Goal: Check status: Check status

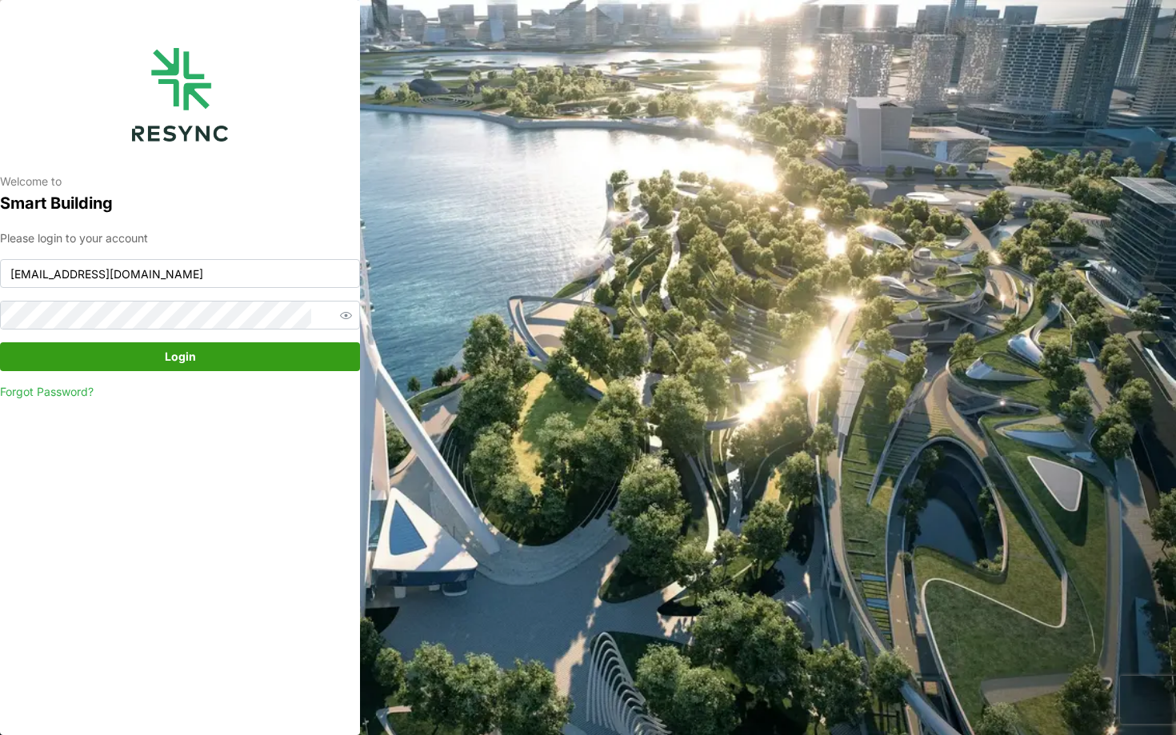
click at [226, 292] on div "Please login to your account ciputra_display@resynctech.com Login Forgot Passwo…" at bounding box center [180, 315] width 360 height 171
click at [250, 274] on input "ciputra_display@resynctech.com" at bounding box center [180, 273] width 360 height 29
click at [227, 465] on div "Welcome to Smart Building Please login to your account ciputra_display@resyncte…" at bounding box center [180, 367] width 360 height 735
click at [182, 275] on input "ciputra_display@resynctech.com" at bounding box center [180, 273] width 360 height 29
type input "south_beach_tower_display@resynctech.com"
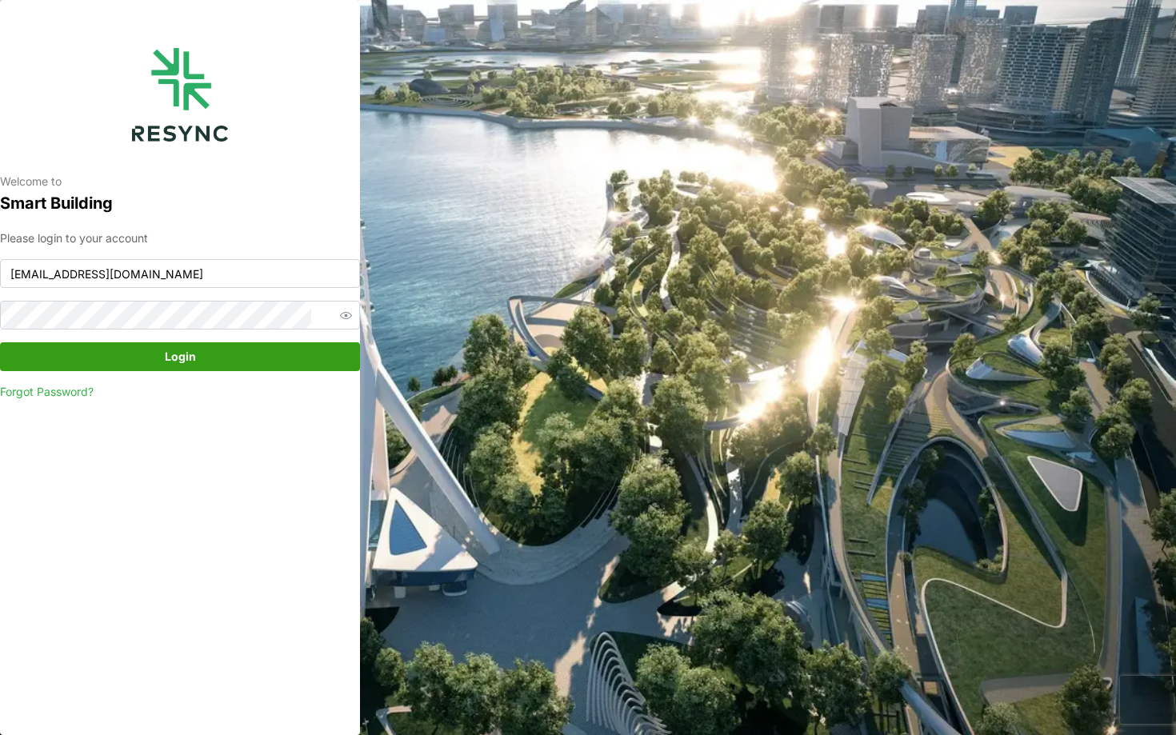
click at [200, 368] on span "Login" at bounding box center [180, 356] width 330 height 27
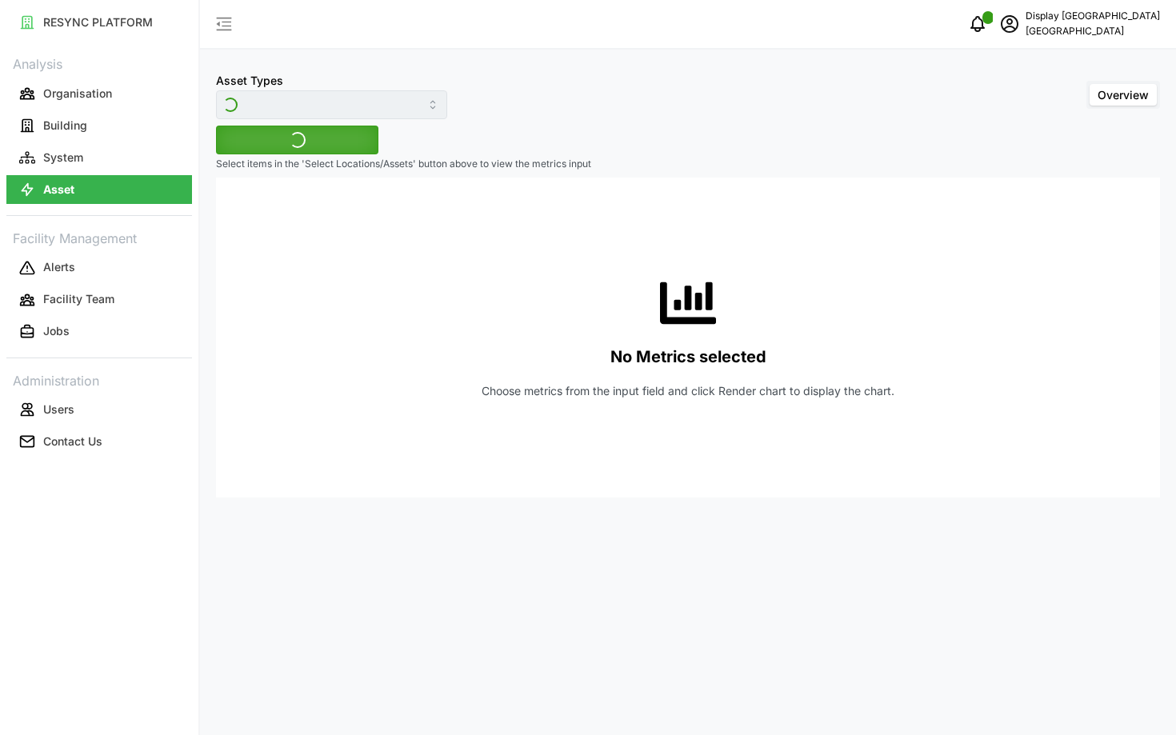
type input "Air Handling Unit"
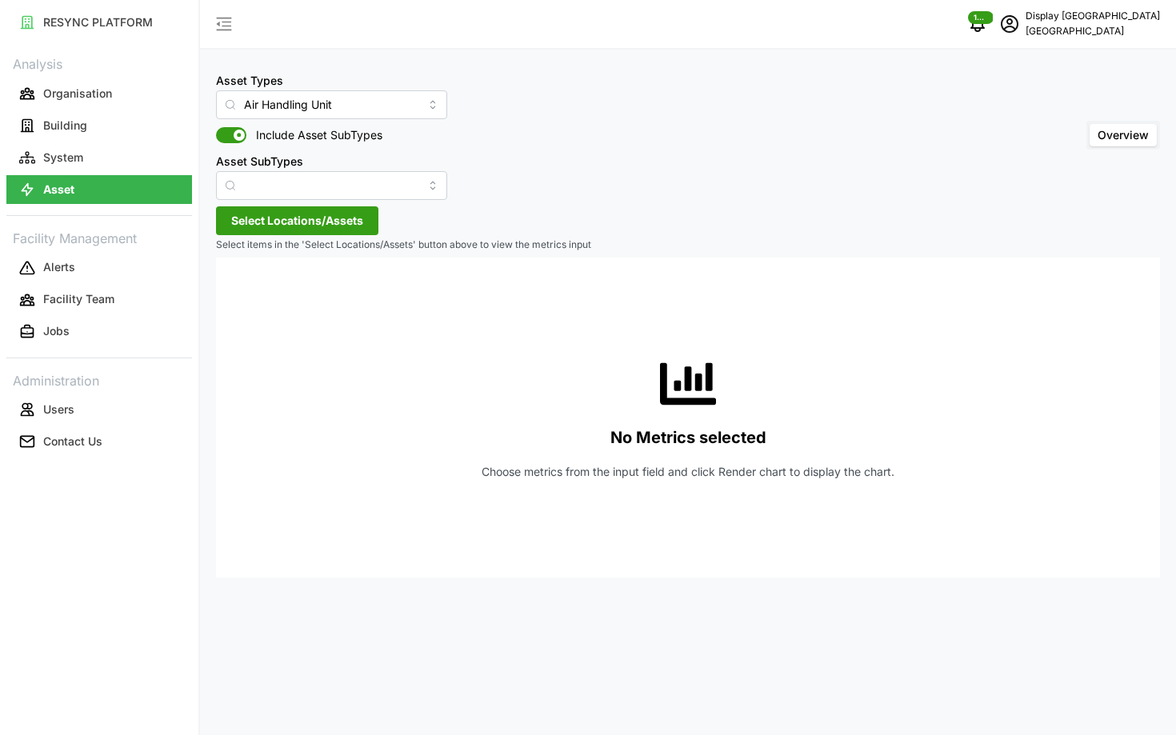
click at [266, 224] on span "Select Locations/Assets" at bounding box center [297, 220] width 132 height 27
click at [237, 290] on icon at bounding box center [236, 292] width 13 height 13
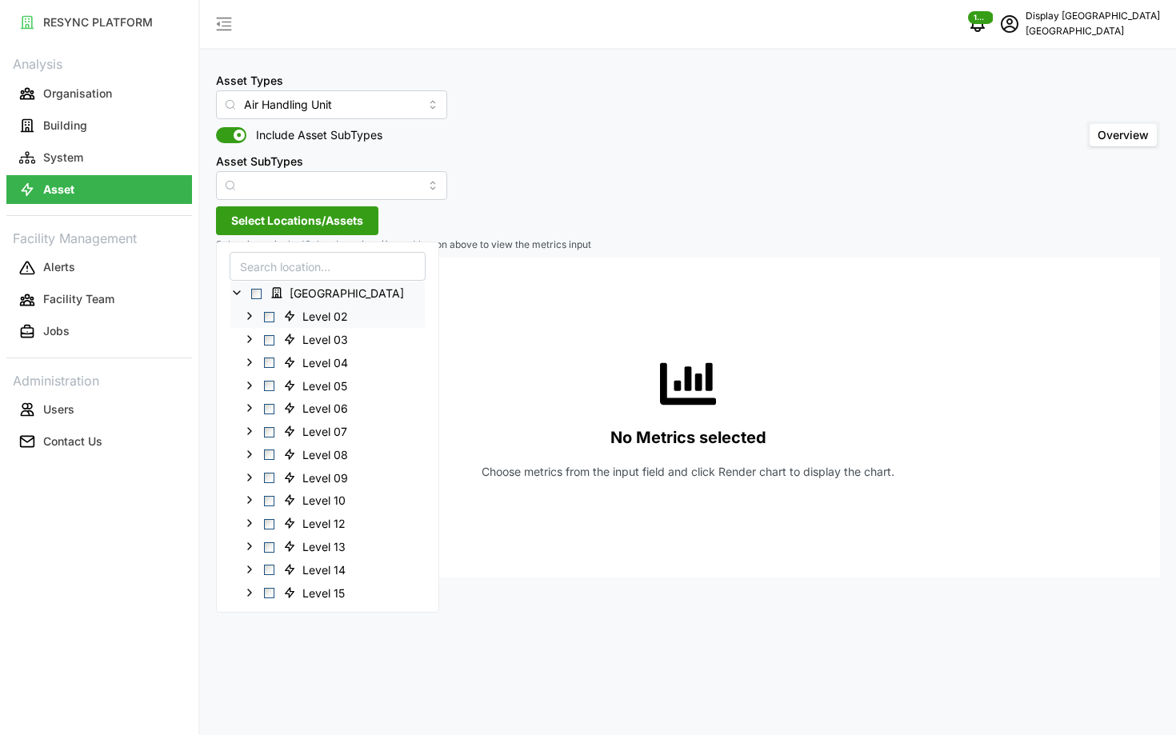
click at [265, 318] on span "Select Level 02" at bounding box center [269, 316] width 10 height 10
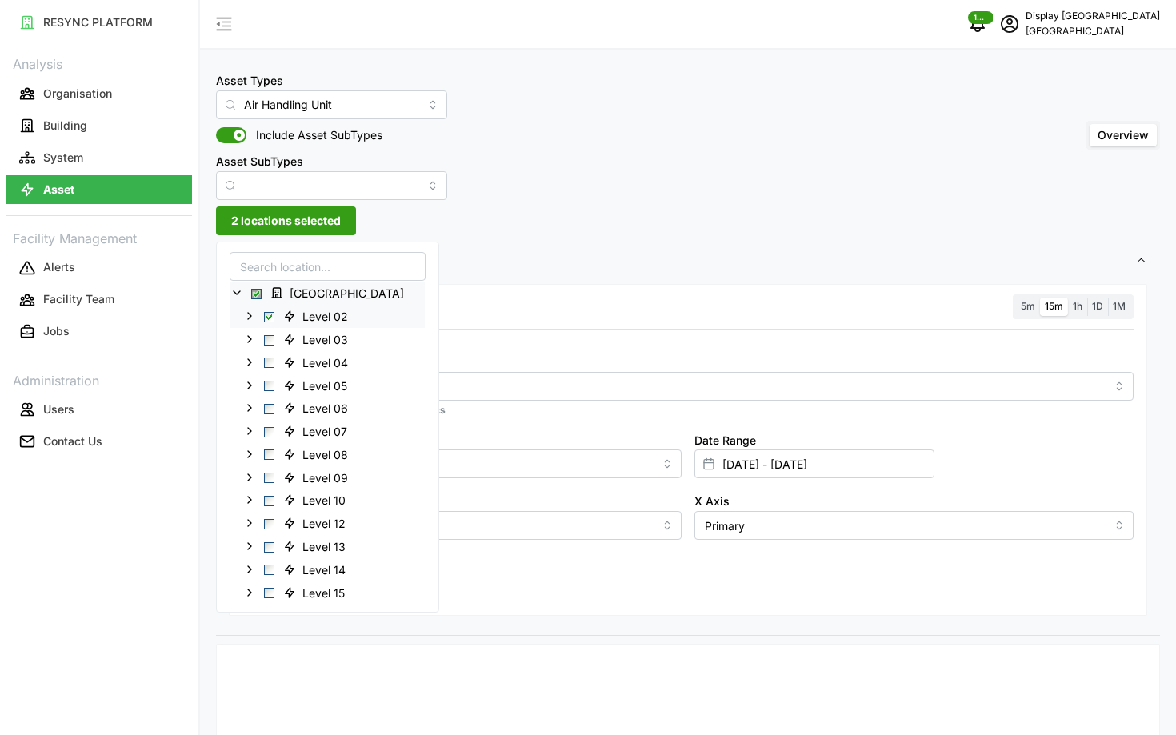
click at [265, 318] on span "Select Level 02" at bounding box center [269, 316] width 10 height 10
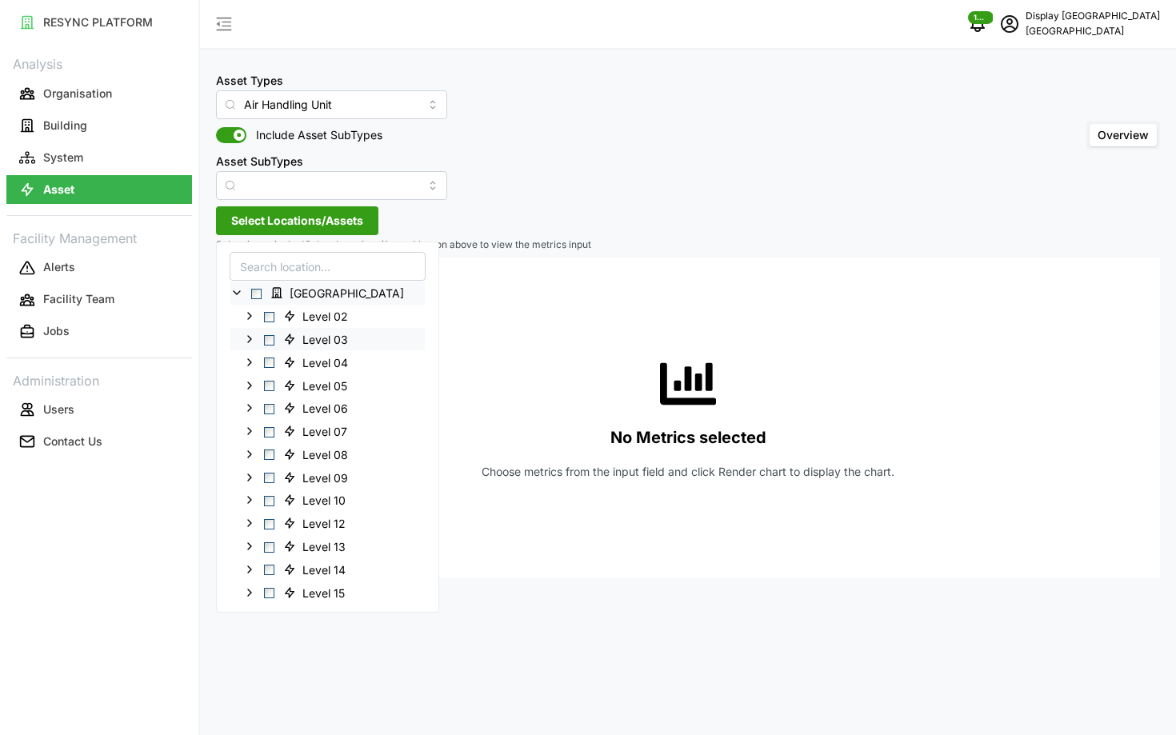
click at [270, 343] on span "Select Level 03" at bounding box center [269, 339] width 10 height 10
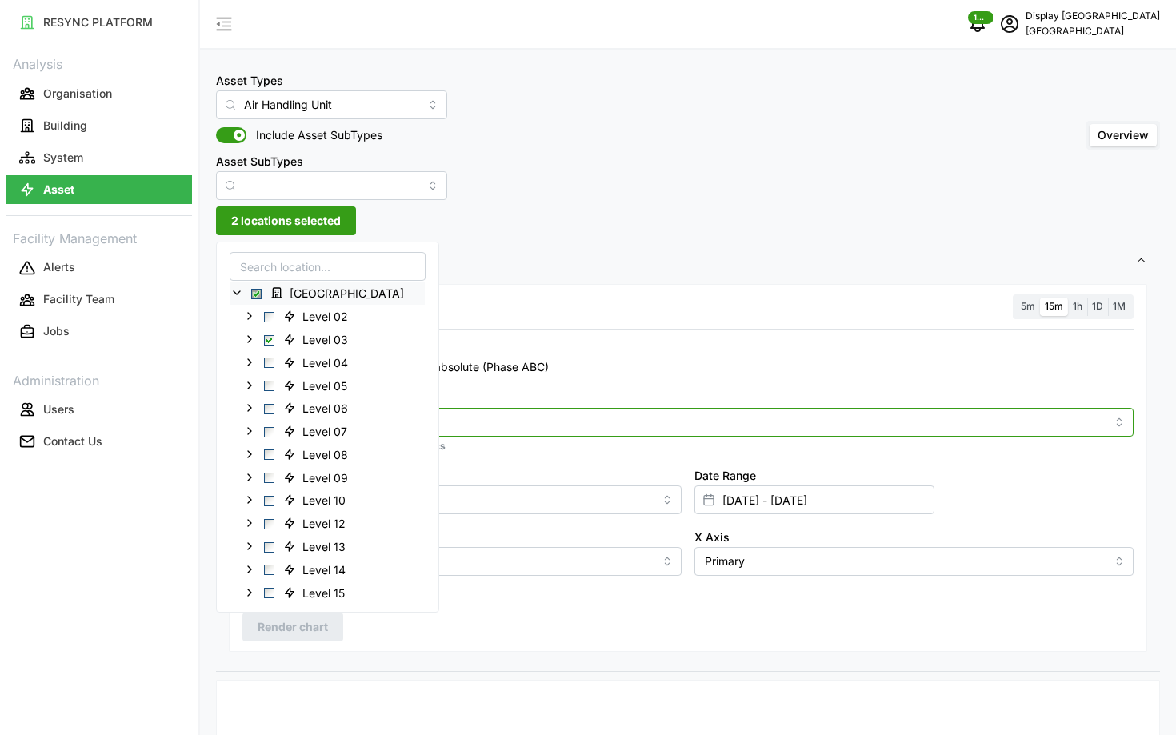
click at [465, 417] on input "Metric" at bounding box center [687, 422] width 835 height 18
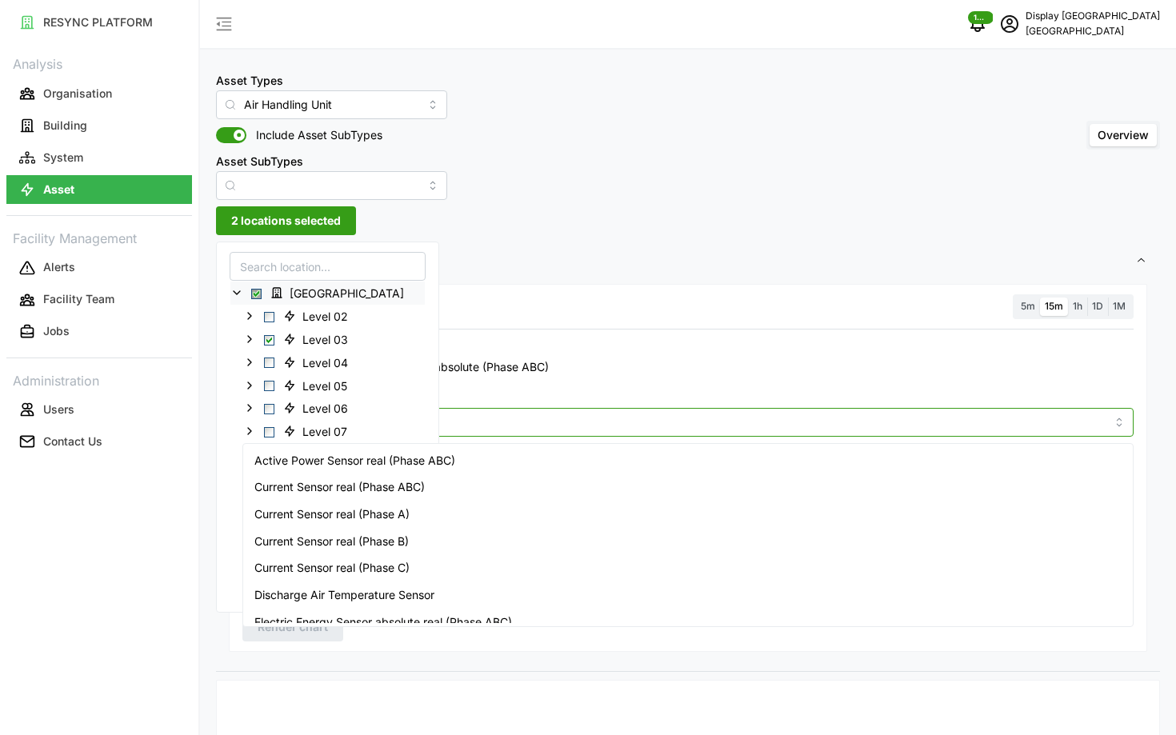
click at [450, 462] on span "Active Power Sensor real (Phase ABC)" at bounding box center [354, 461] width 201 height 18
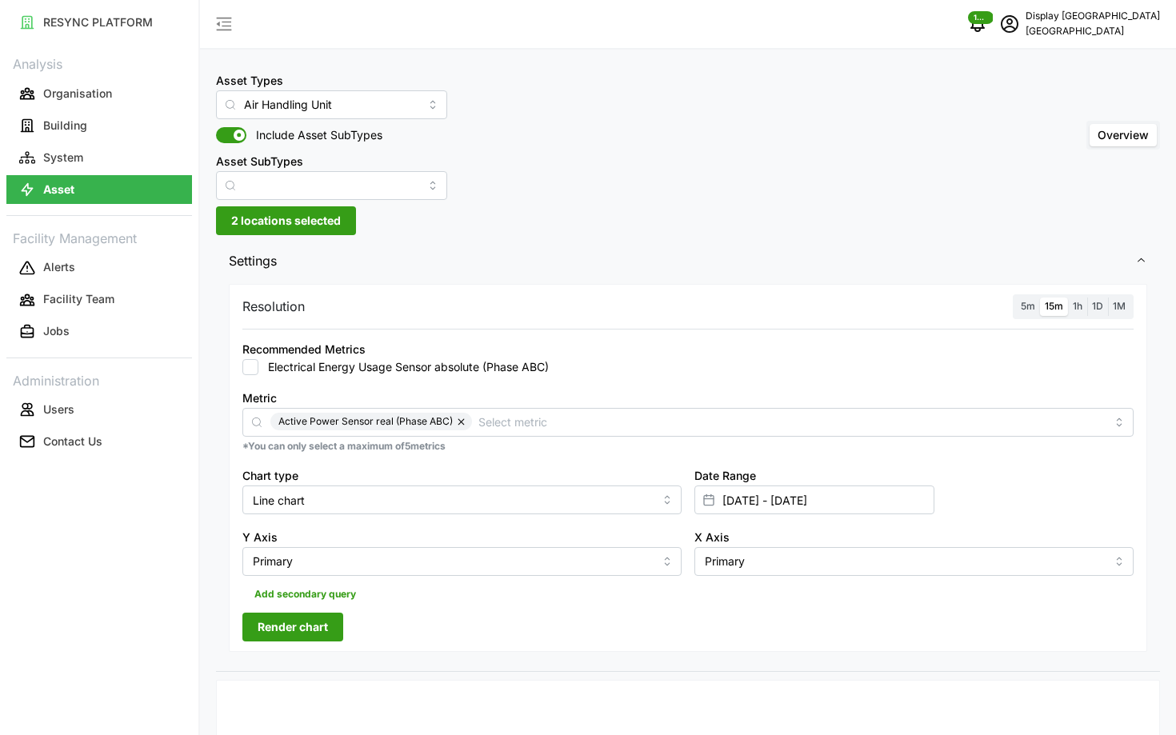
click at [658, 380] on div "Recommended Metrics Electrical Energy Usage Sensor absolute (Phase ABC)" at bounding box center [688, 357] width 904 height 49
click at [1027, 302] on span "5m" at bounding box center [1028, 306] width 14 height 12
click at [1016, 298] on input "5m" at bounding box center [1016, 298] width 0 height 0
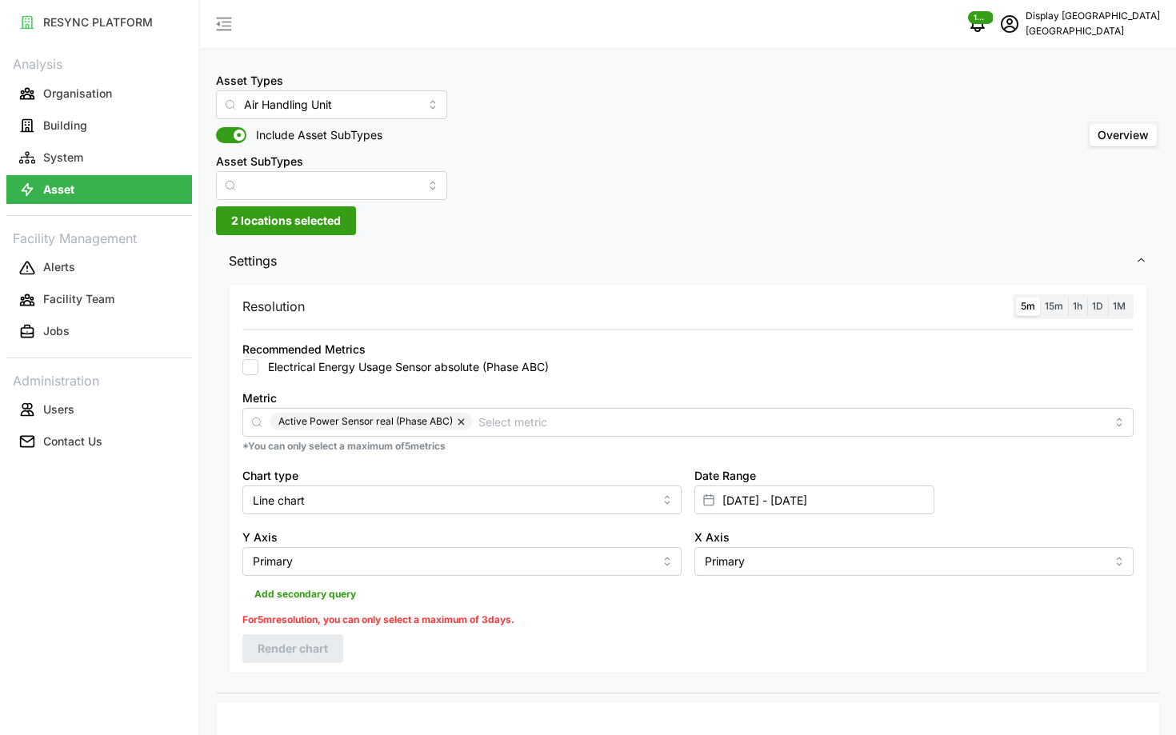
click at [815, 477] on div "Date Range [DATE] - [DATE]" at bounding box center [815, 490] width 240 height 49
click at [797, 501] on input "[DATE] - [DATE]" at bounding box center [815, 500] width 240 height 29
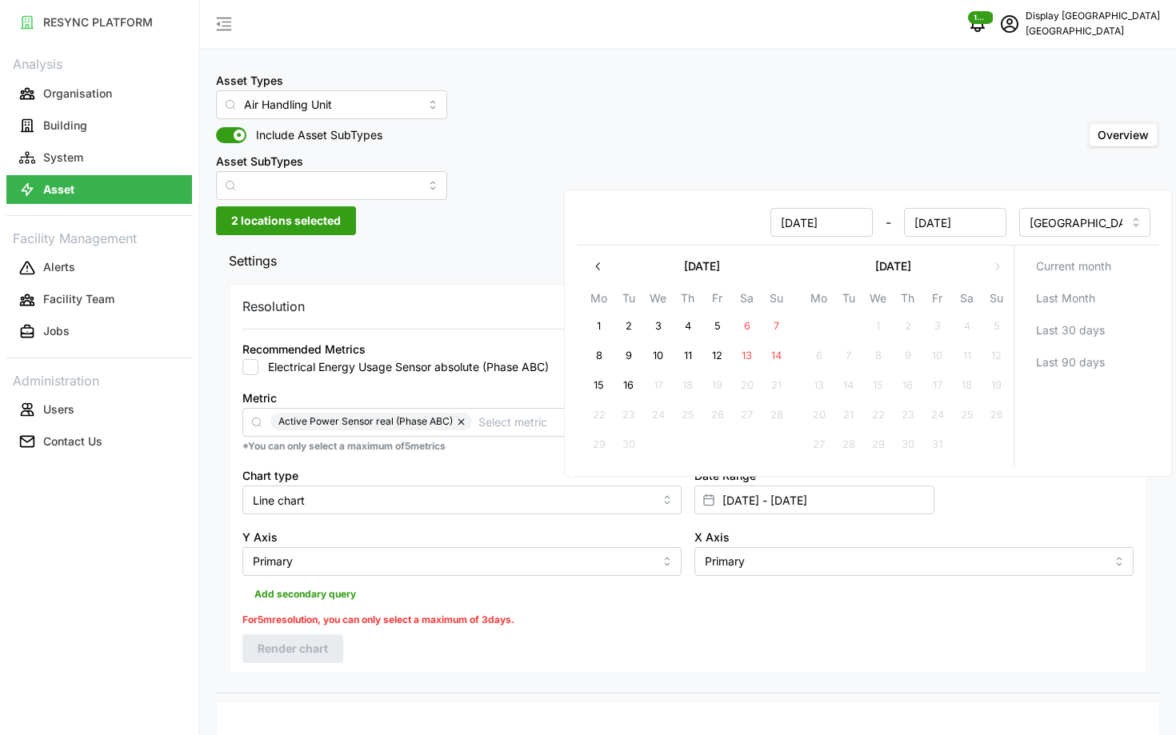
click at [492, 298] on div "Resolution 5m 15m 1h 1D 1M" at bounding box center [687, 306] width 891 height 25
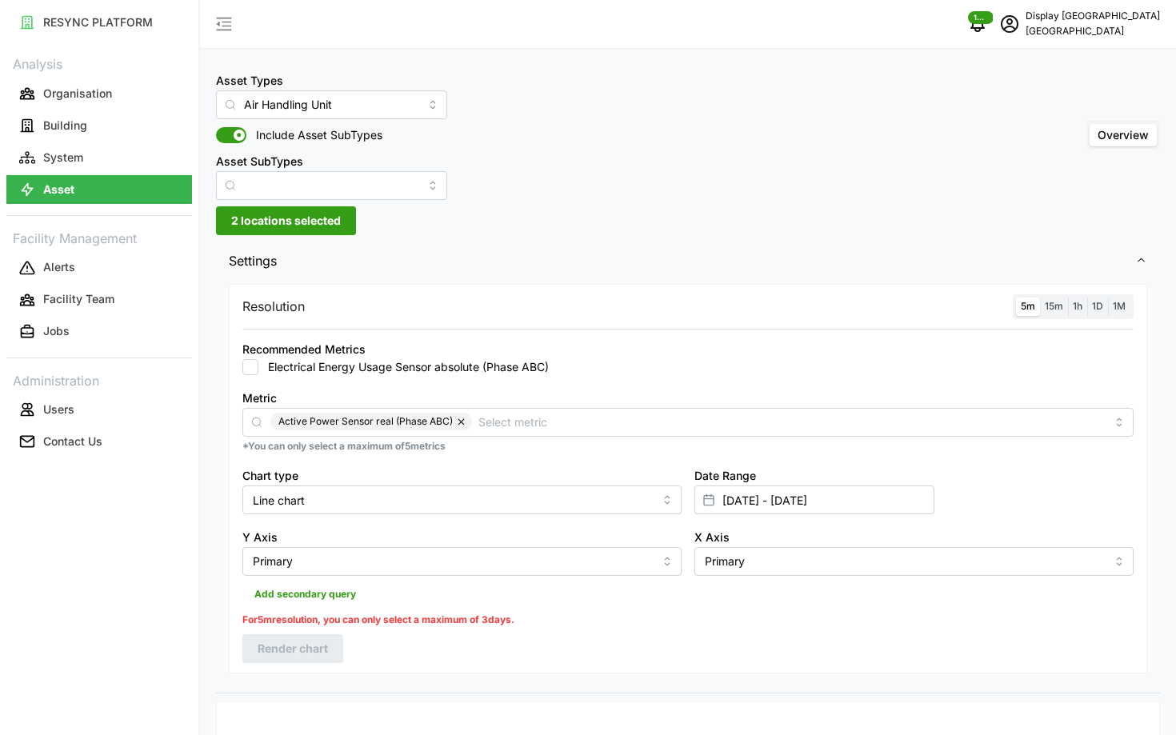
click at [1048, 304] on span "15m" at bounding box center [1054, 306] width 18 height 12
click at [1040, 298] on input "15m" at bounding box center [1040, 298] width 0 height 0
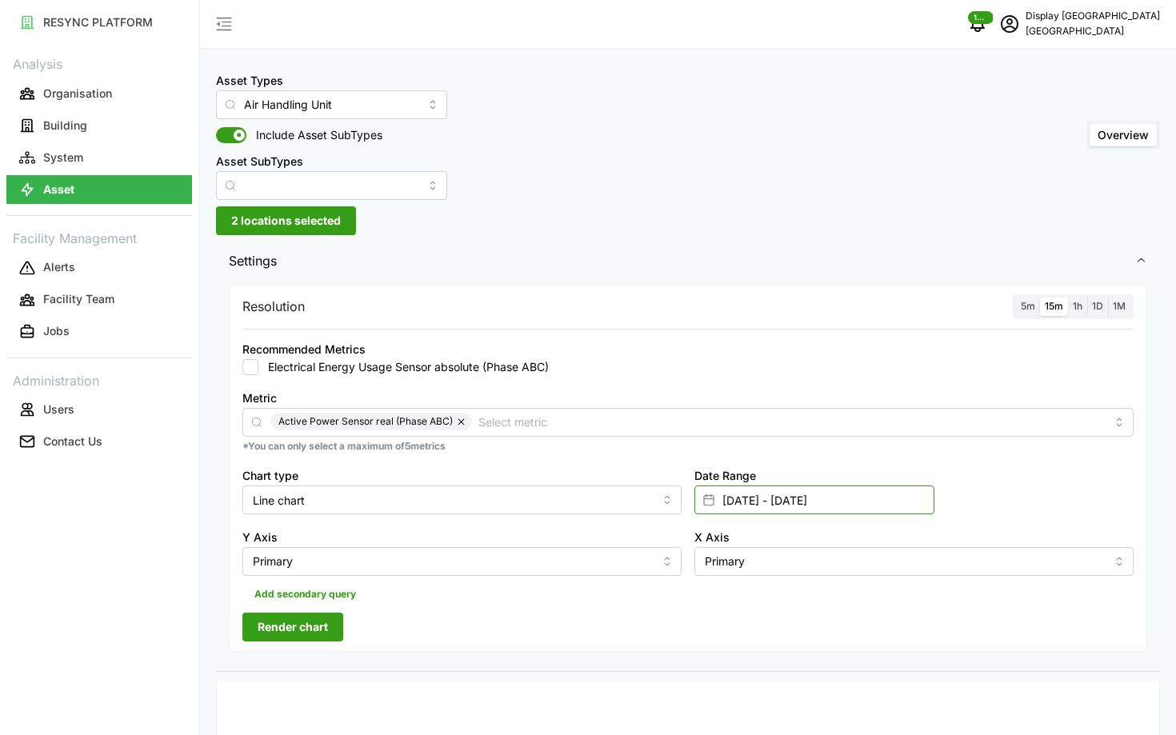
click at [809, 498] on input "[DATE] - [DATE]" at bounding box center [815, 500] width 240 height 29
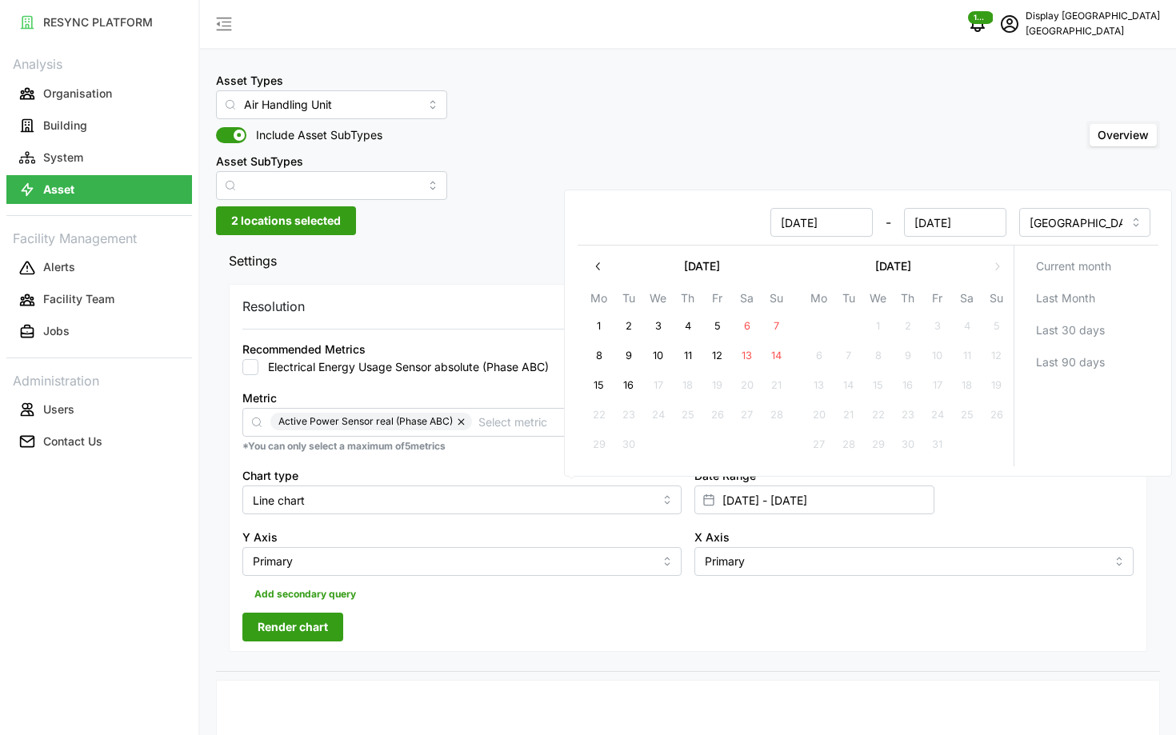
click at [631, 387] on button "16" at bounding box center [629, 385] width 29 height 29
type input "[DATE] - [DATE]"
type input "[DATE]"
click at [743, 347] on button "13" at bounding box center [747, 356] width 29 height 29
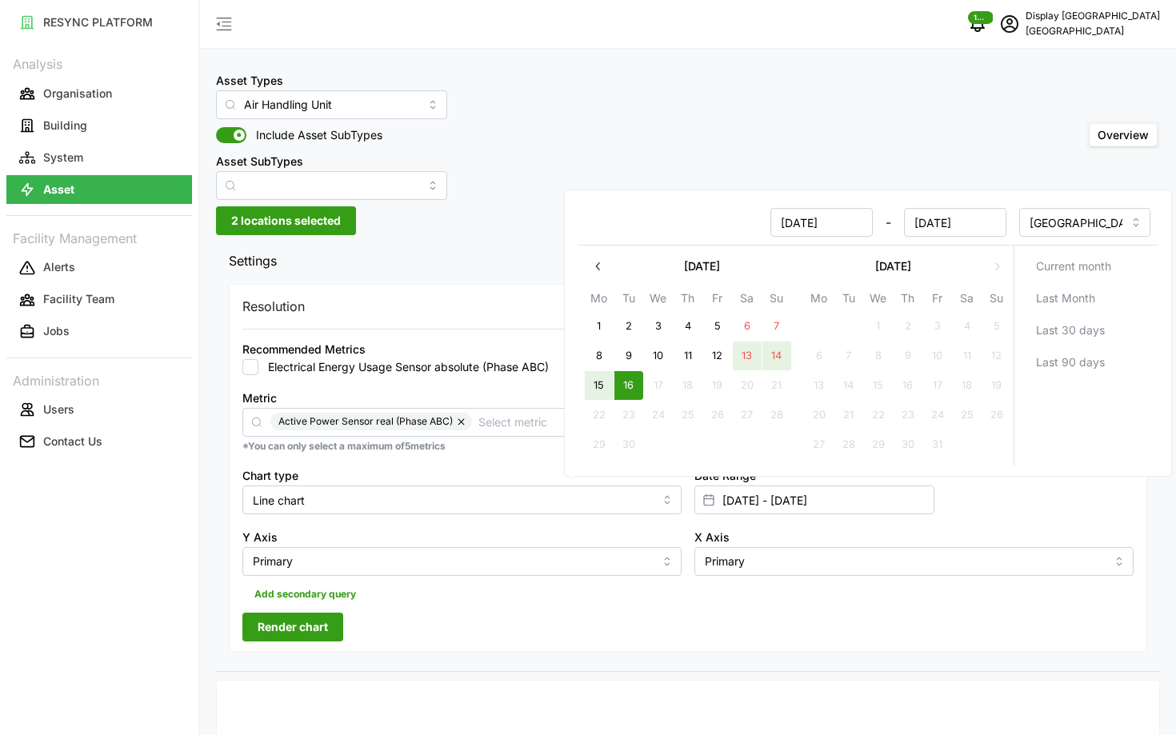
type input "[DATE] - [DATE]"
type input "[DATE]"
click at [425, 603] on div "Add secondary query" at bounding box center [687, 591] width 891 height 30
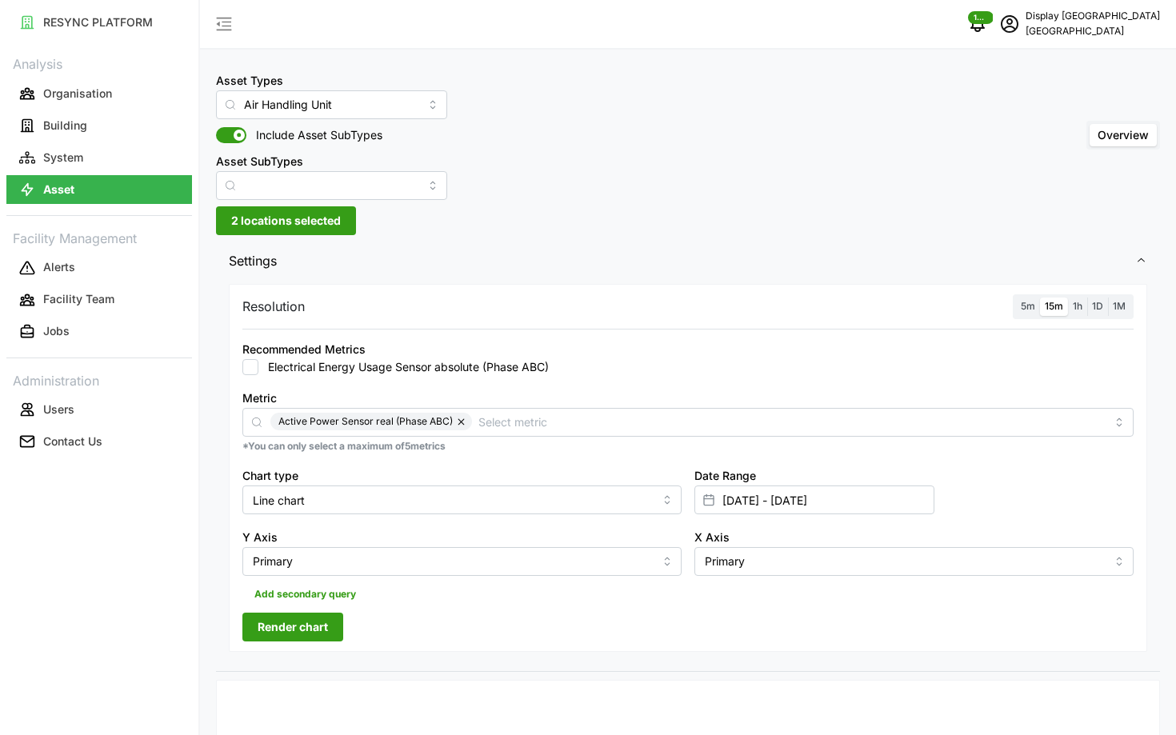
click at [315, 638] on span "Render chart" at bounding box center [293, 627] width 70 height 27
click at [1023, 310] on span "5m" at bounding box center [1028, 306] width 14 height 12
click at [1016, 298] on input "5m" at bounding box center [1016, 298] width 0 height 0
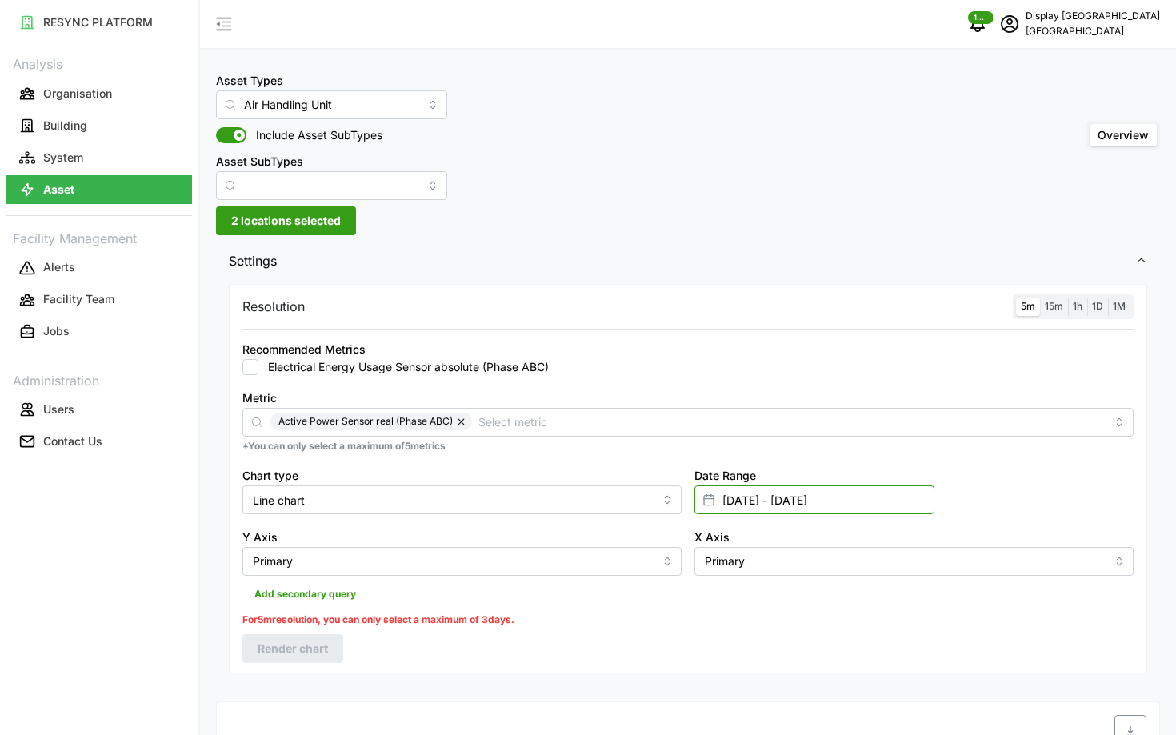
click at [763, 494] on input "[DATE] - [DATE]" at bounding box center [815, 500] width 240 height 29
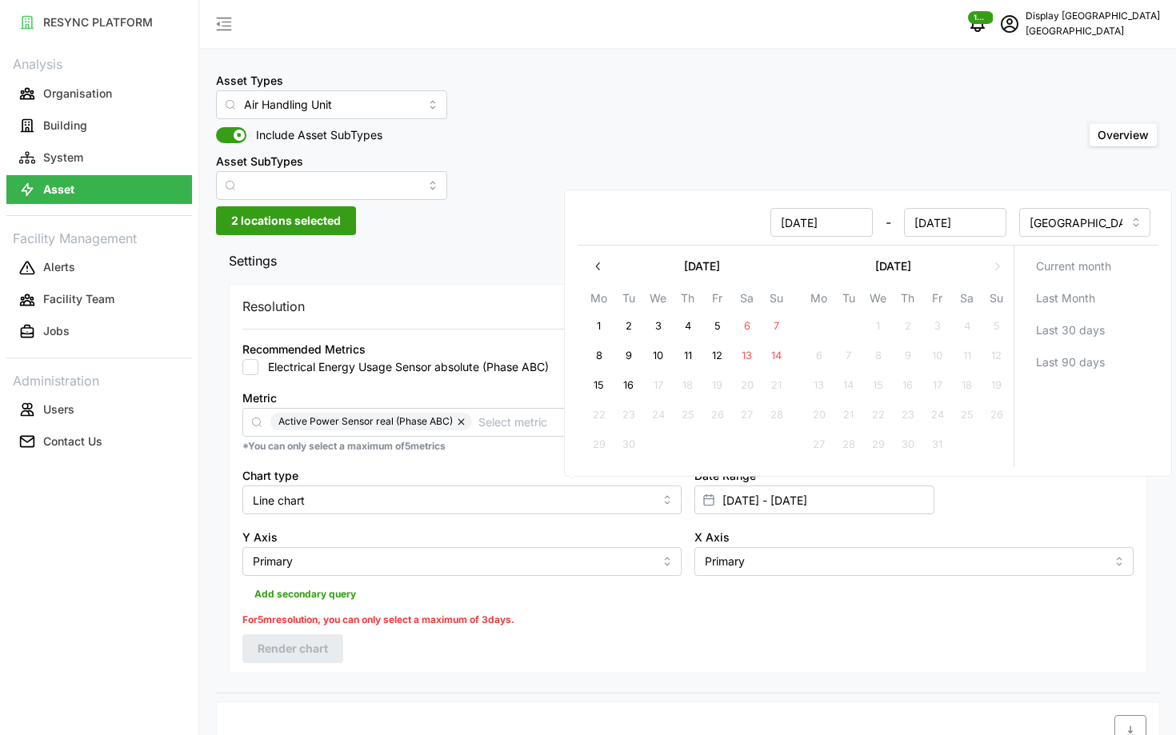
click at [635, 378] on button "16" at bounding box center [629, 385] width 29 height 29
type input "[DATE] - [DATE]"
type input "[DATE]"
click at [780, 352] on button "14" at bounding box center [777, 356] width 29 height 29
type input "[DATE] - [DATE]"
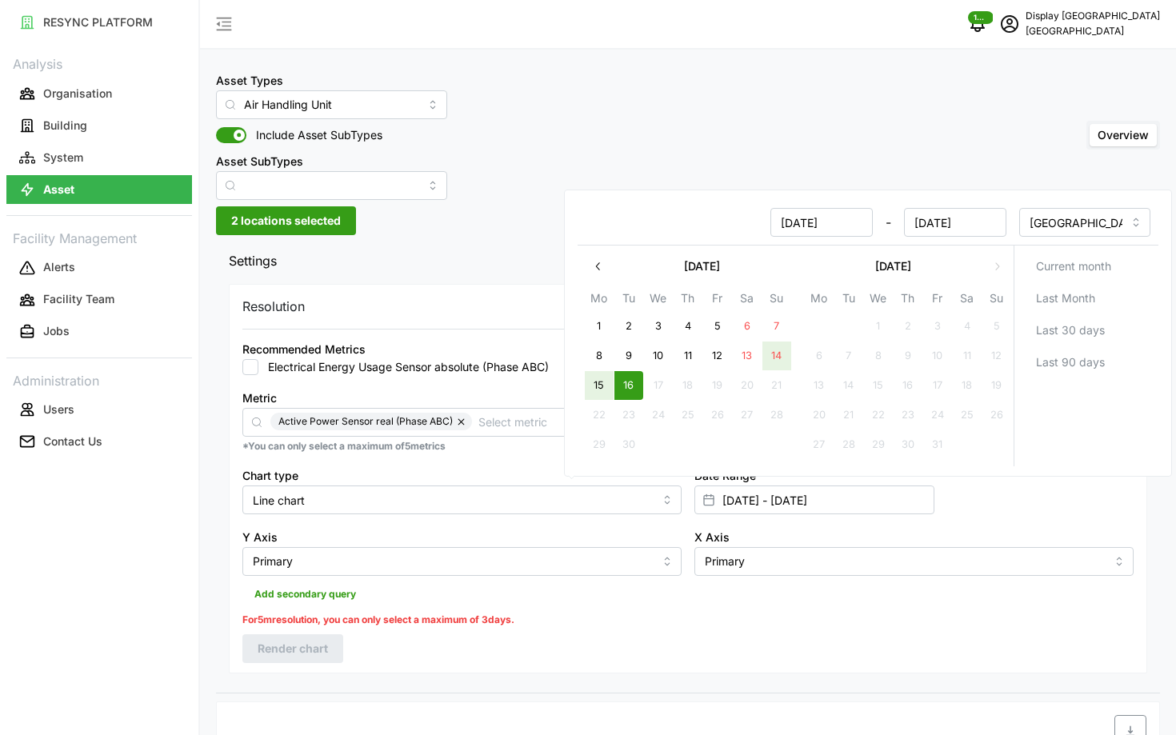
type input "[DATE]"
click at [534, 645] on div "Resolution 5m 15m 1h 1D 1M Recommended Metrics Electrical Energy Usage Sensor a…" at bounding box center [688, 478] width 919 height 389
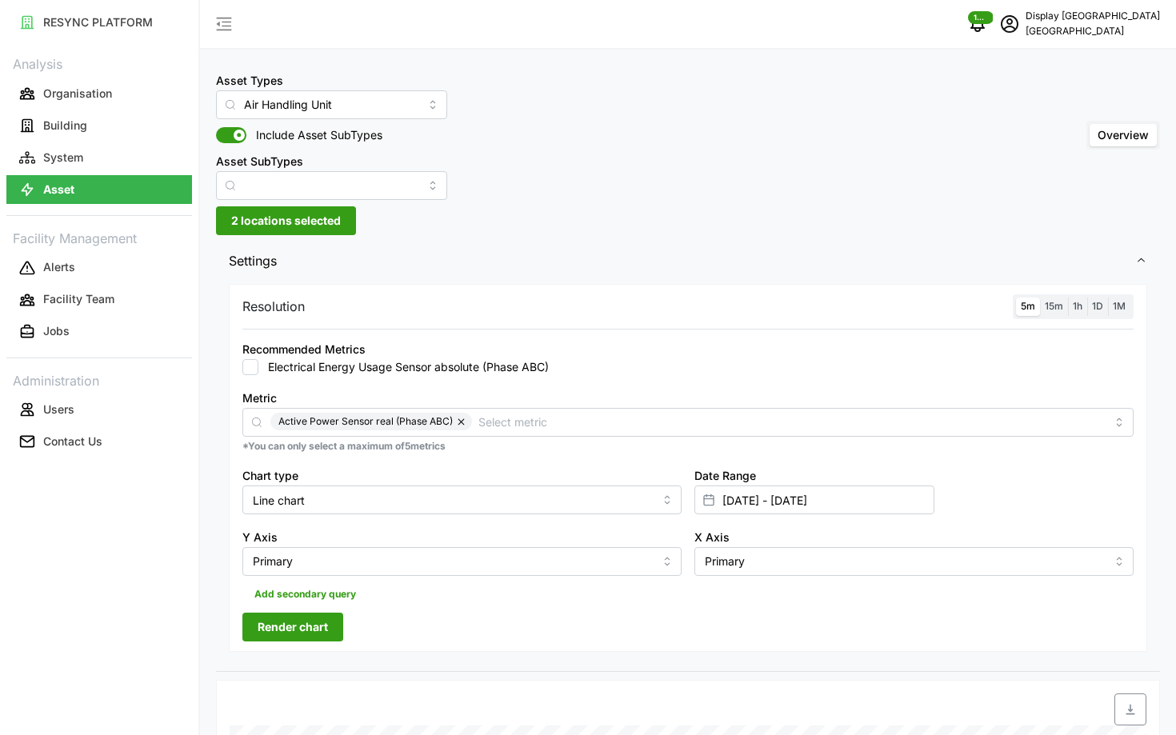
click at [260, 631] on span "Render chart" at bounding box center [293, 627] width 70 height 27
